Goal: Answer question/provide support

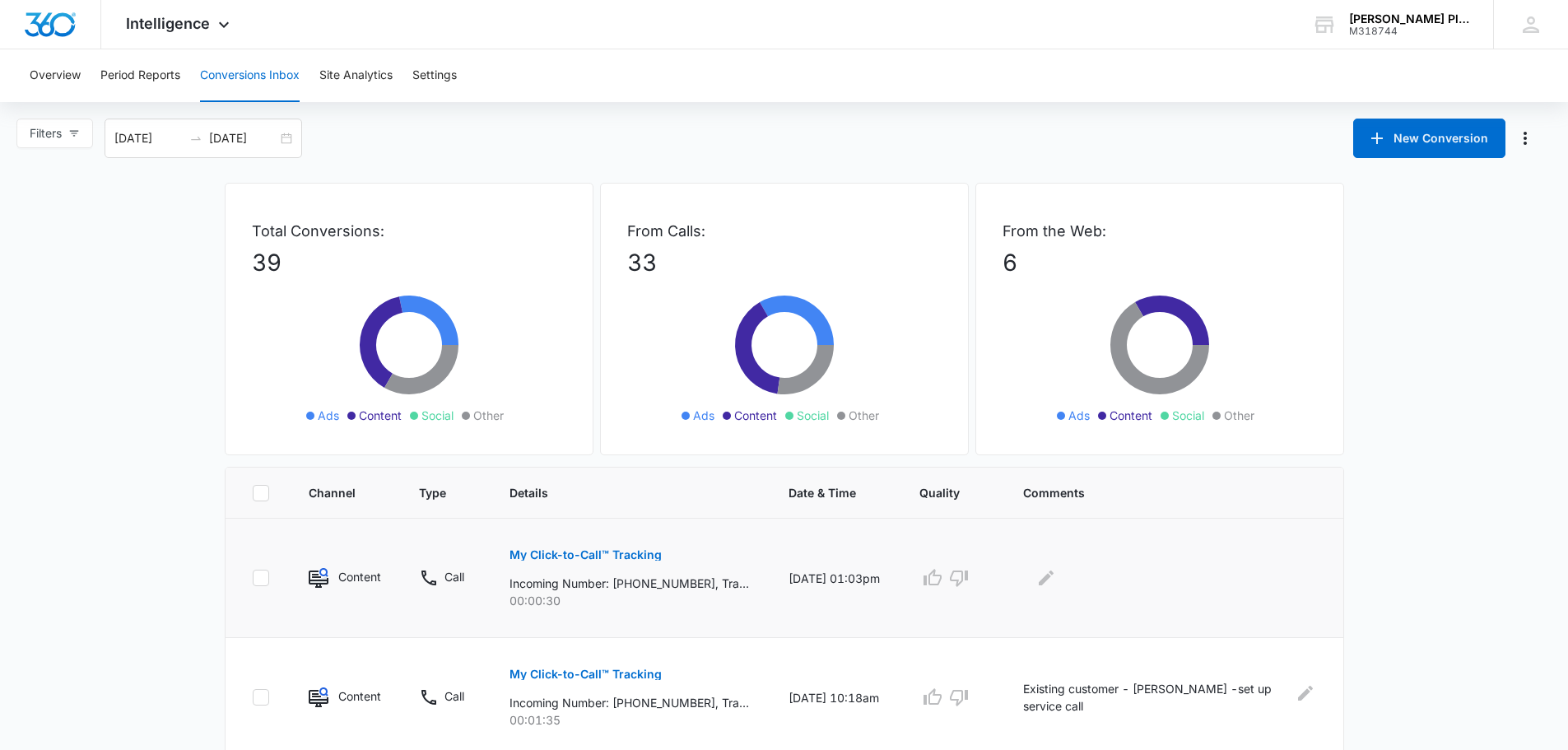
click at [563, 554] on p "My Click-to-Call™ Tracking" at bounding box center [585, 554] width 152 height 11
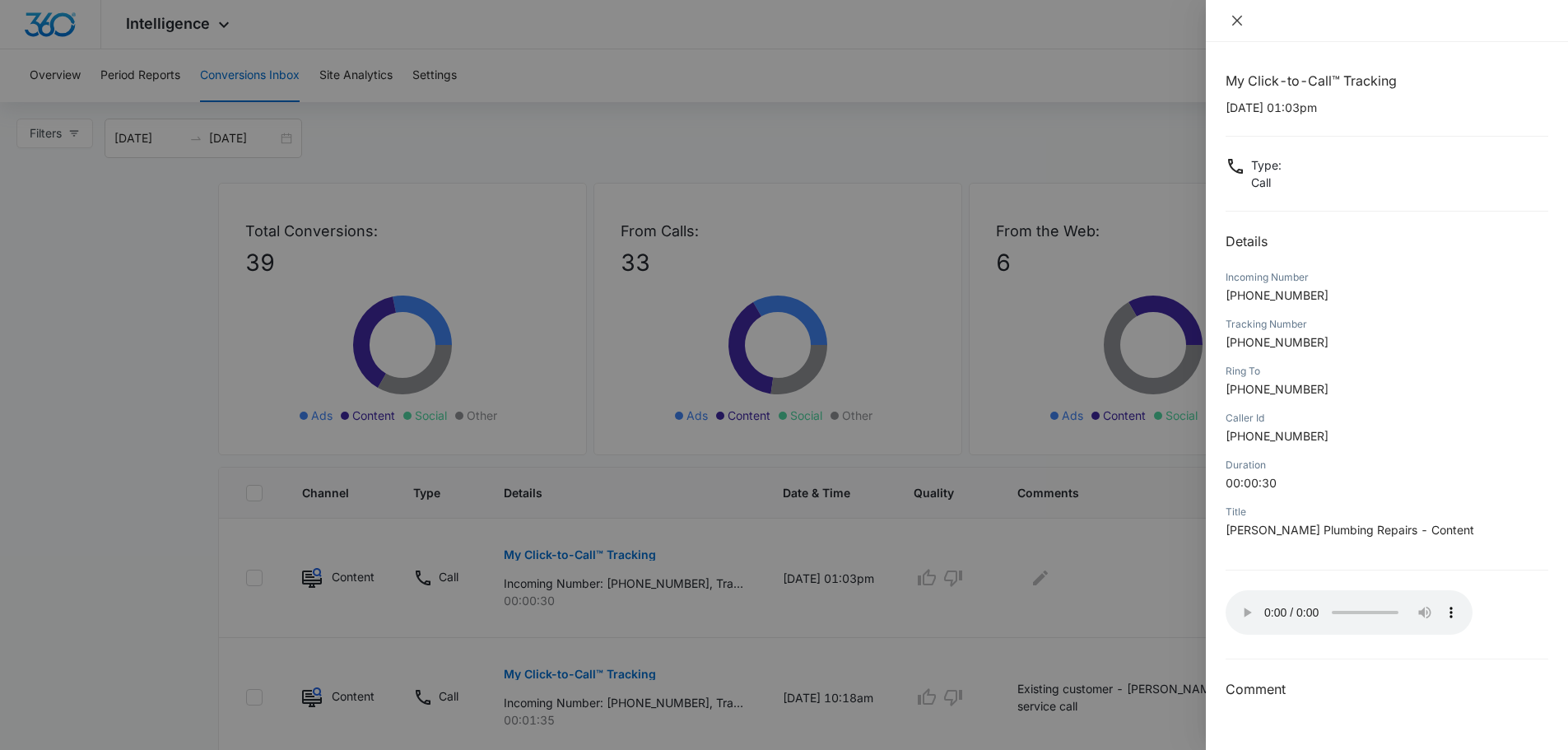
click at [1234, 19] on icon "close" at bounding box center [1237, 20] width 13 height 13
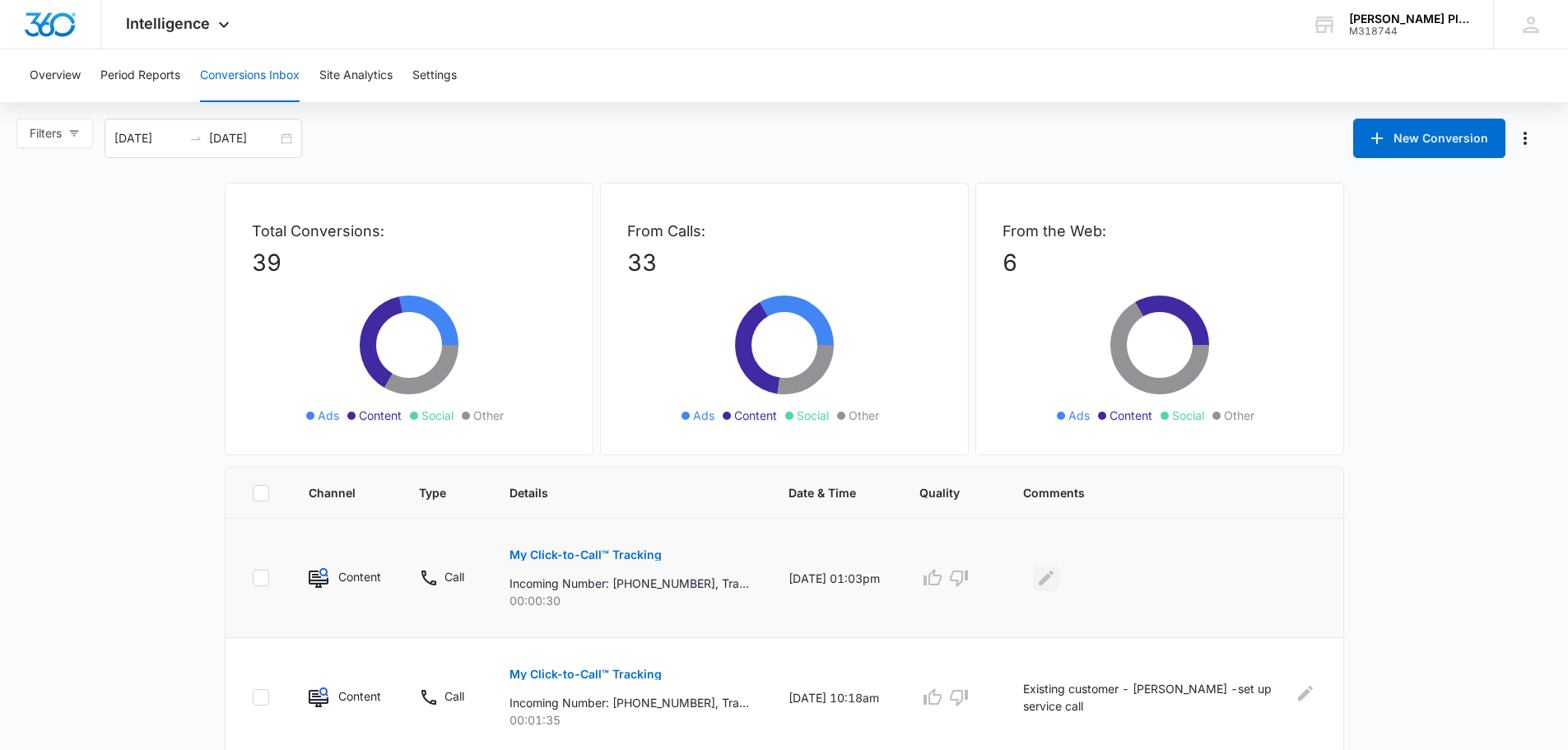
click at [1052, 573] on icon "Edit Comments" at bounding box center [1045, 577] width 19 height 19
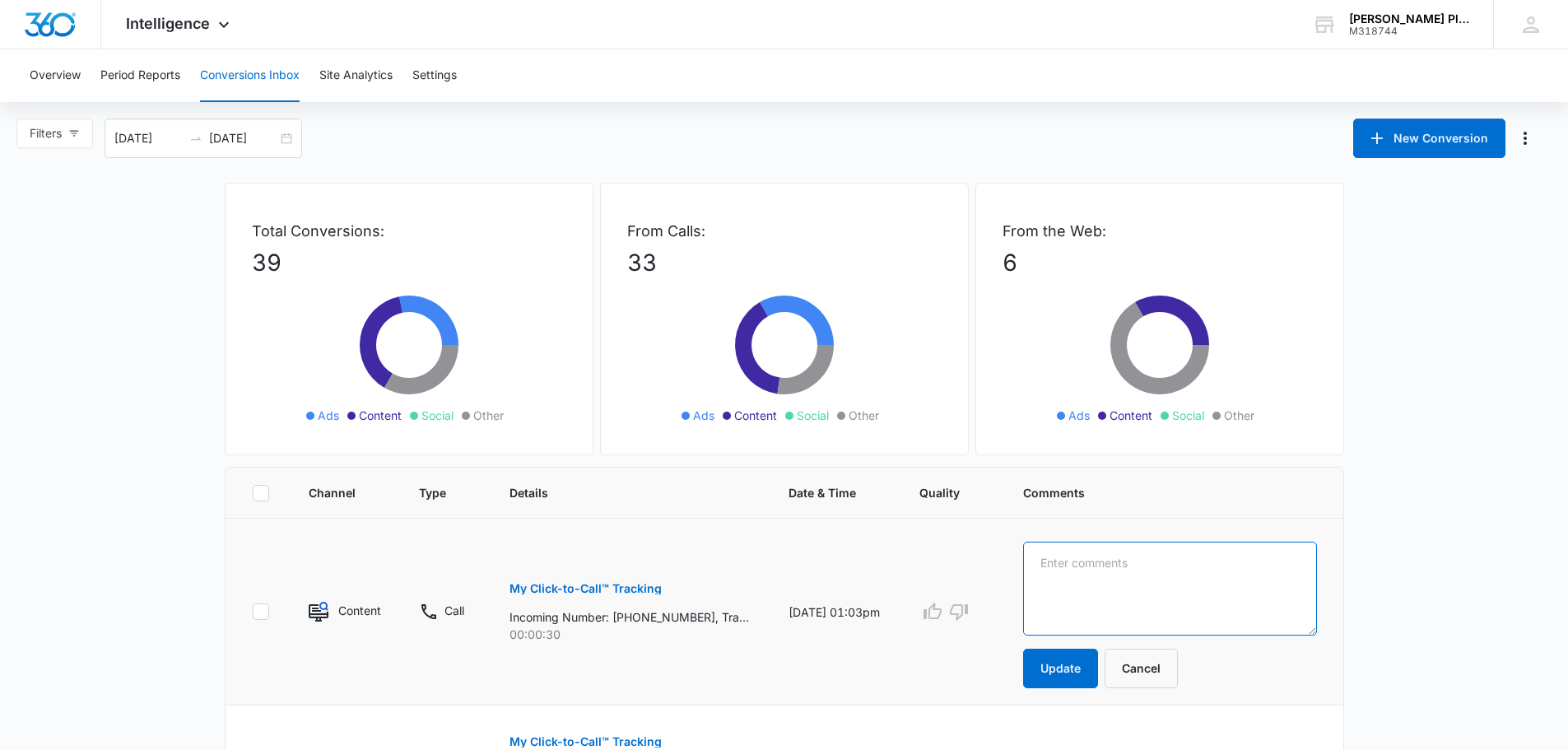
click at [1052, 568] on textarea at bounding box center [1169, 588] width 293 height 94
type textarea "Solicitor - got disconnected"
click at [1075, 666] on button "Update" at bounding box center [1060, 667] width 75 height 40
